Goal: Find specific page/section: Find specific page/section

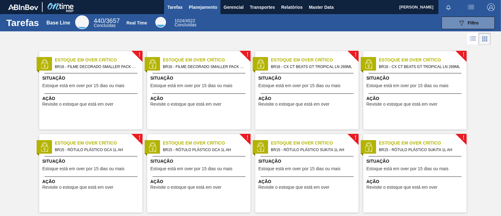
click at [193, 11] on button "Planejamento" at bounding box center [203, 7] width 35 height 14
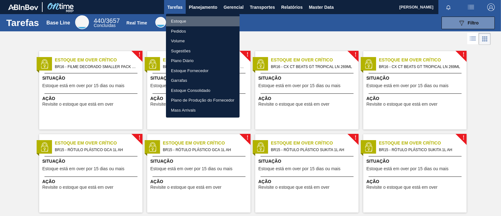
click at [186, 21] on li "Estoque" at bounding box center [203, 21] width 74 height 10
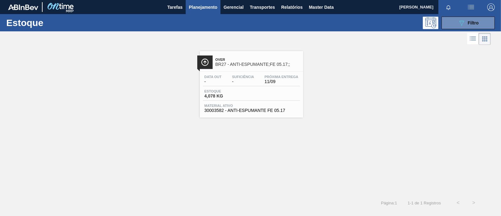
click at [238, 109] on span "30003582 - ANTI-ESPUMANTE FE 05.17" at bounding box center [251, 110] width 94 height 5
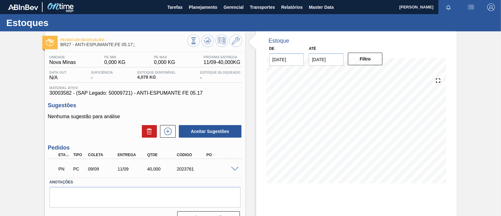
click at [183, 169] on div "2023761" at bounding box center [191, 168] width 33 height 5
copy div "2023761"
click at [237, 169] on span at bounding box center [235, 168] width 8 height 5
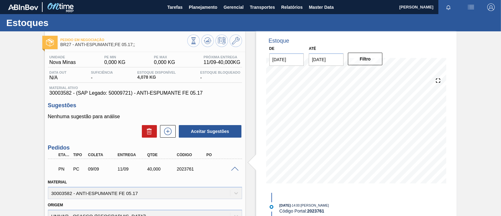
click at [237, 169] on span at bounding box center [235, 168] width 8 height 5
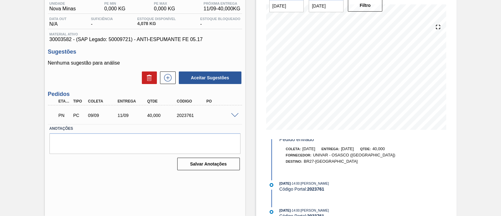
scroll to position [44, 0]
